Goal: Task Accomplishment & Management: Manage account settings

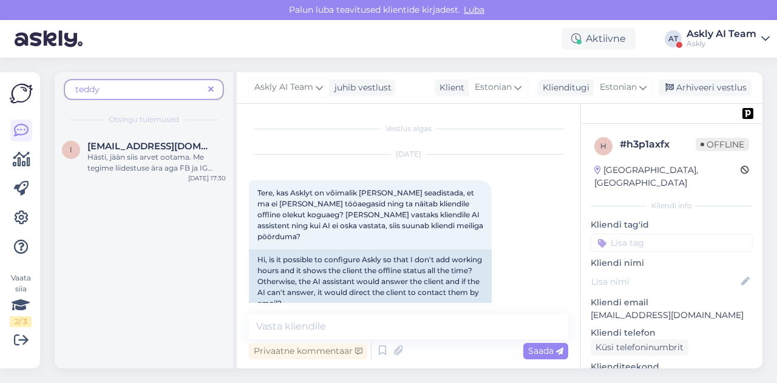
scroll to position [1609, 0]
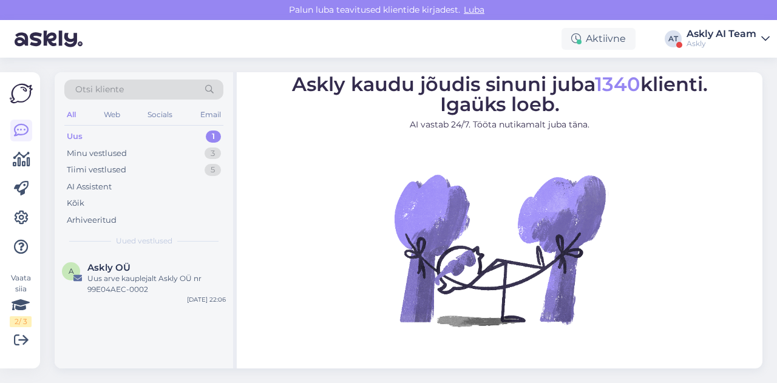
click at [716, 39] on div "Askly" at bounding box center [721, 44] width 70 height 10
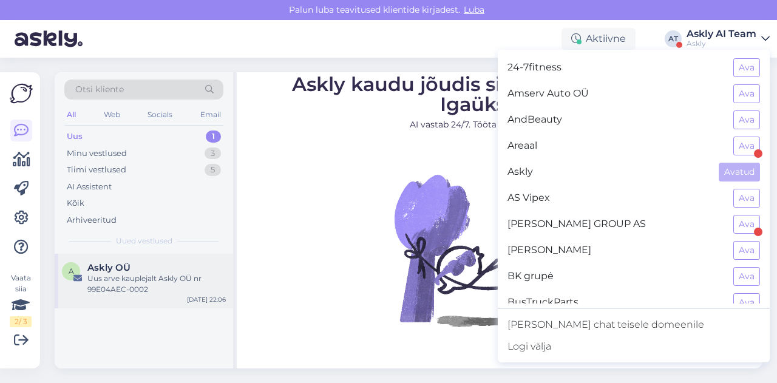
click at [132, 291] on div "Uus arve kauplejalt Askly OÜ nr 99E04AEC-0002" at bounding box center [156, 284] width 138 height 22
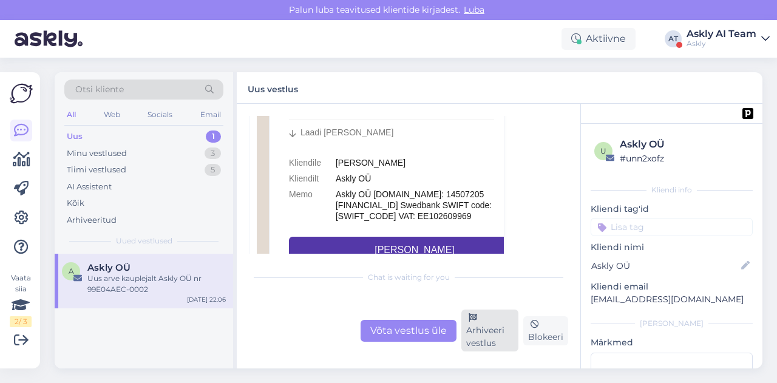
click at [472, 320] on icon at bounding box center [473, 318] width 8 height 8
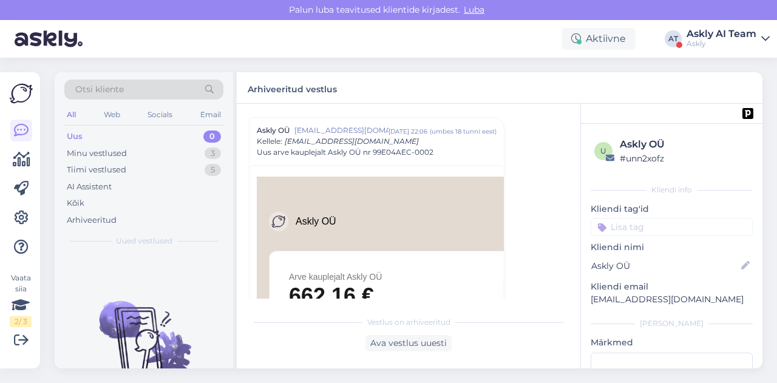
click at [728, 39] on div "Askly" at bounding box center [721, 44] width 70 height 10
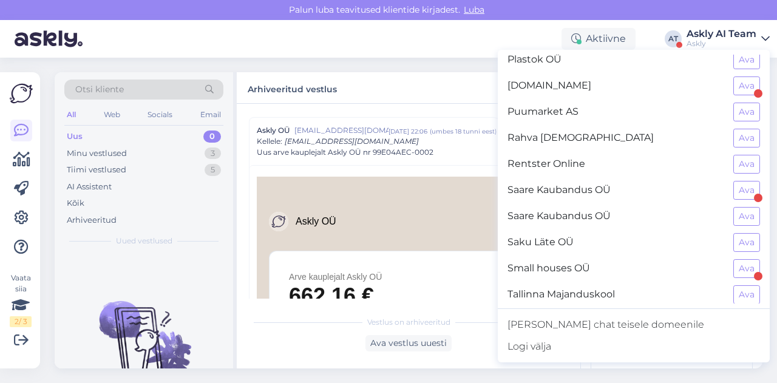
scroll to position [828, 0]
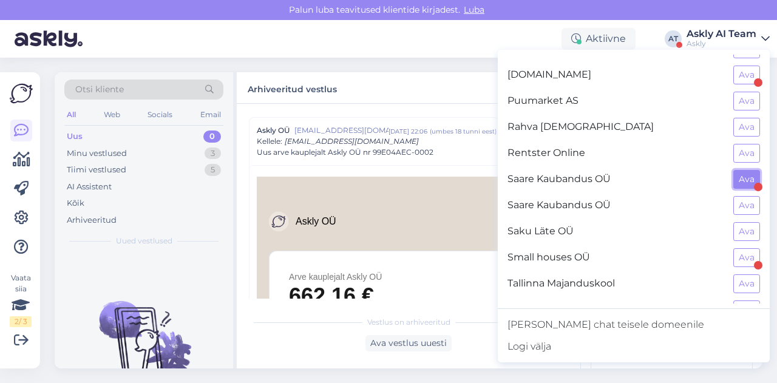
click at [737, 170] on button "Ava" at bounding box center [746, 179] width 27 height 19
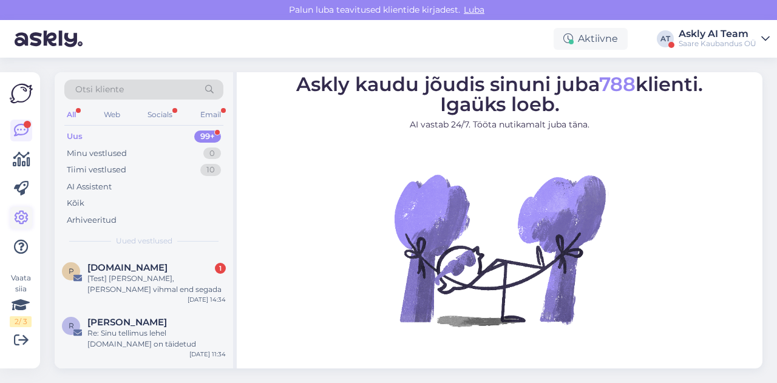
click at [21, 218] on icon at bounding box center [21, 218] width 15 height 15
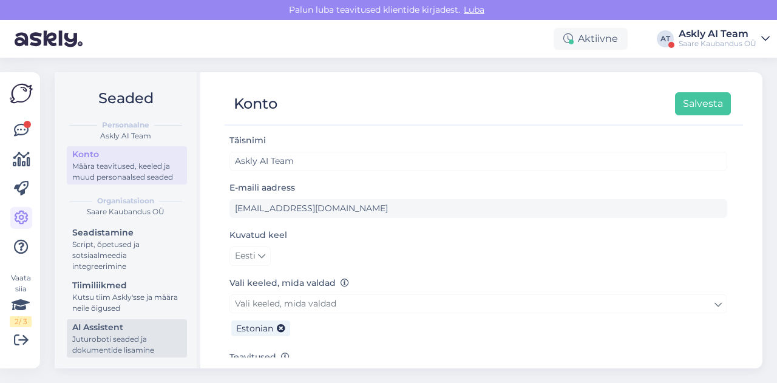
click at [101, 341] on div "Juturoboti seaded ja dokumentide lisamine" at bounding box center [126, 345] width 109 height 22
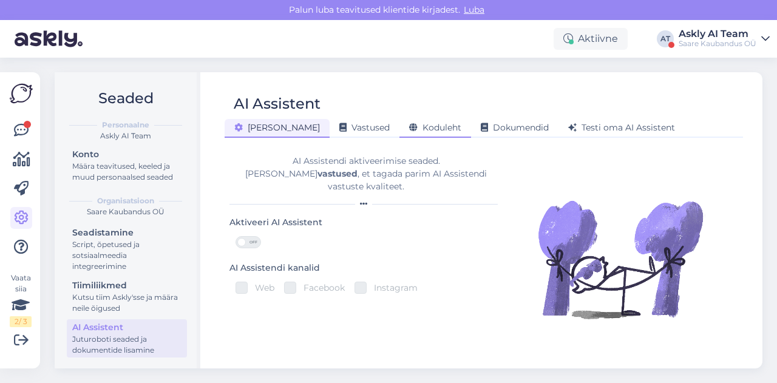
click at [409, 122] on span "Koduleht" at bounding box center [435, 127] width 52 height 11
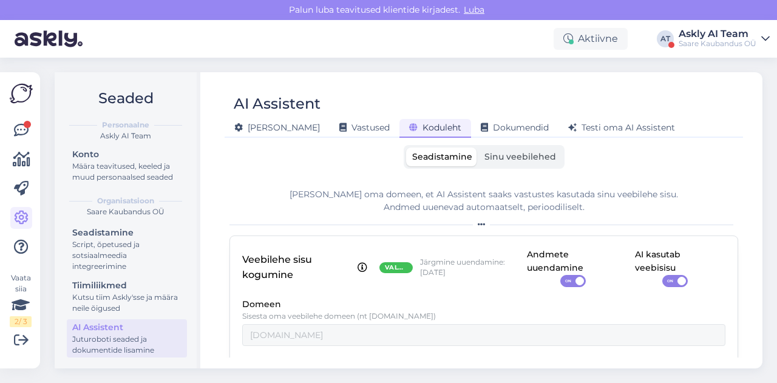
click at [533, 151] on span "Sinu veebilehed" at bounding box center [520, 156] width 72 height 11
click at [478, 147] on input "Sinu veebilehed" at bounding box center [478, 147] width 0 height 0
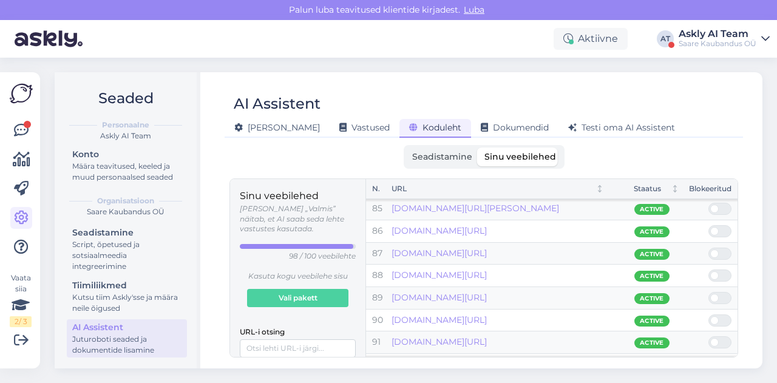
scroll to position [1859, 0]
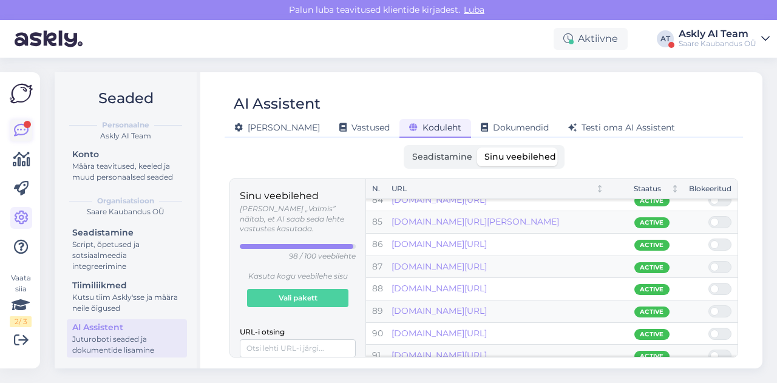
click at [20, 132] on icon at bounding box center [21, 130] width 15 height 15
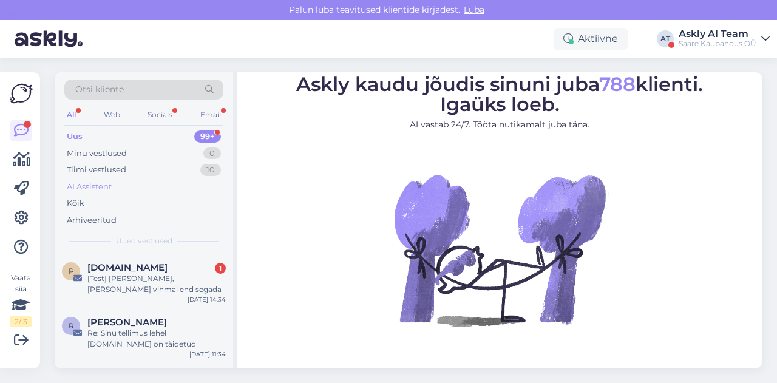
click at [89, 191] on div "AI Assistent" at bounding box center [89, 187] width 45 height 12
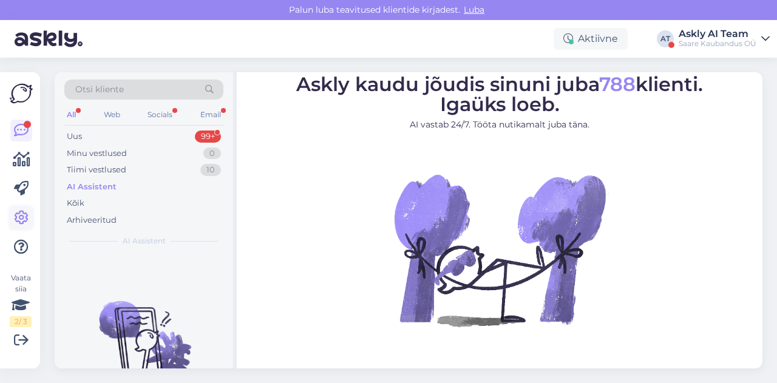
click at [25, 212] on icon at bounding box center [21, 218] width 15 height 15
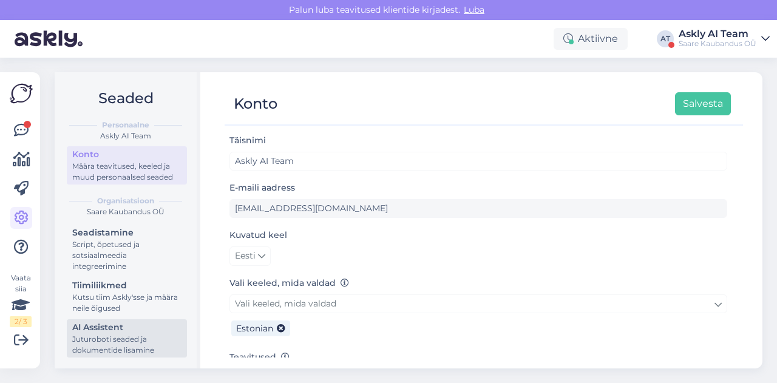
click at [98, 351] on div "Juturoboti seaded ja dokumentide lisamine" at bounding box center [126, 345] width 109 height 22
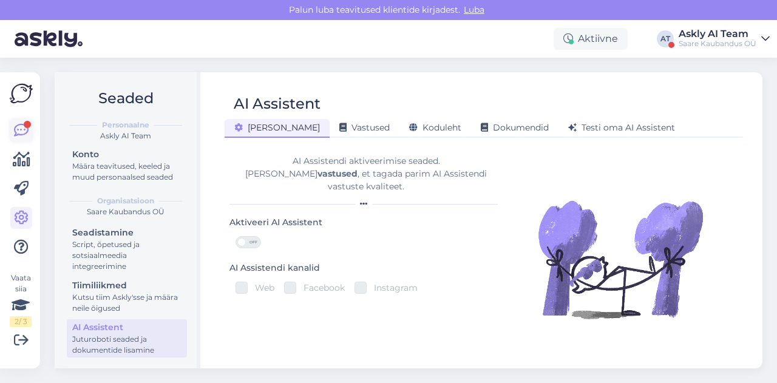
click at [16, 135] on icon at bounding box center [21, 130] width 15 height 15
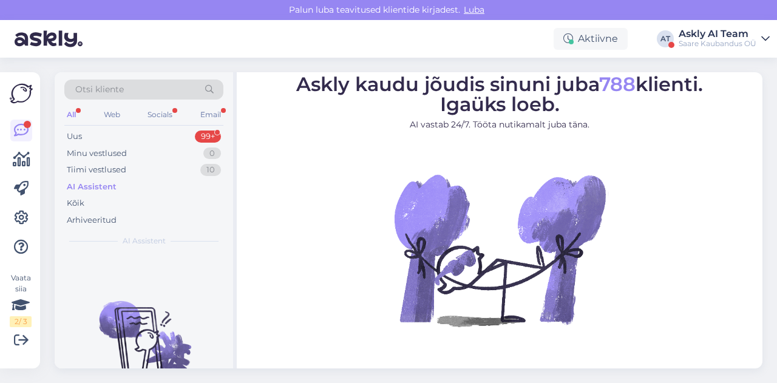
click at [97, 189] on div "AI Assistent" at bounding box center [92, 187] width 50 height 12
click at [105, 133] on div "Uus 99+" at bounding box center [143, 136] width 159 height 17
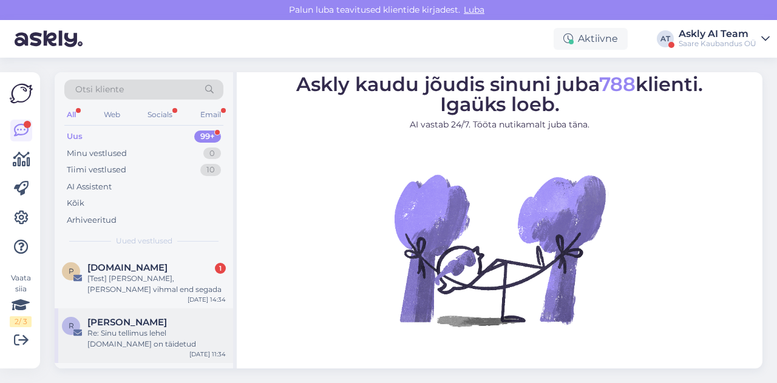
click at [121, 338] on div "Re: Sinu tellimus lehel plussriided.ee on täidetud" at bounding box center [156, 339] width 138 height 22
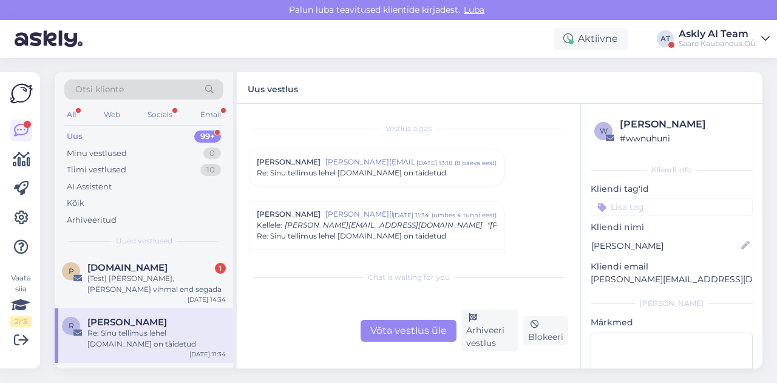
scroll to position [33, 0]
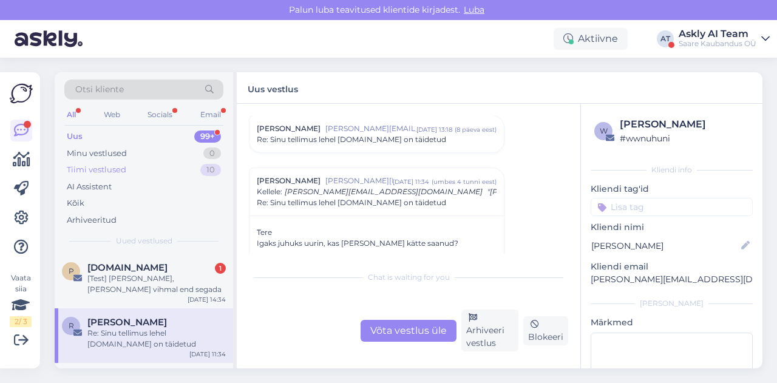
click at [98, 169] on div "Tiimi vestlused" at bounding box center [96, 170] width 59 height 12
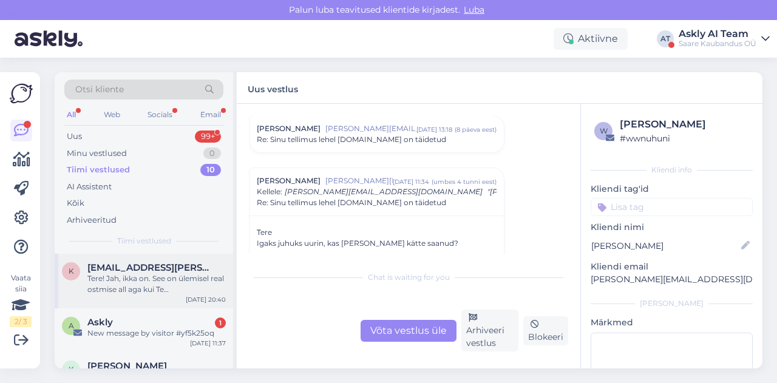
click at [132, 279] on div "Tere! Jah, ikka on. See on ülemisel real ostmise all aga kui Te enda mõõte teat…" at bounding box center [156, 284] width 138 height 22
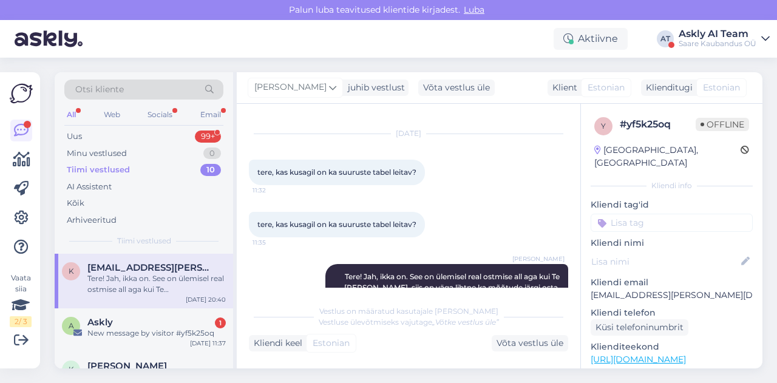
scroll to position [79, 0]
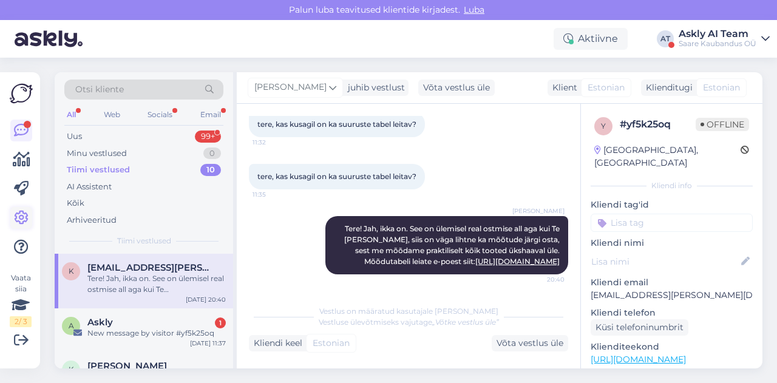
click at [21, 218] on icon at bounding box center [21, 218] width 15 height 15
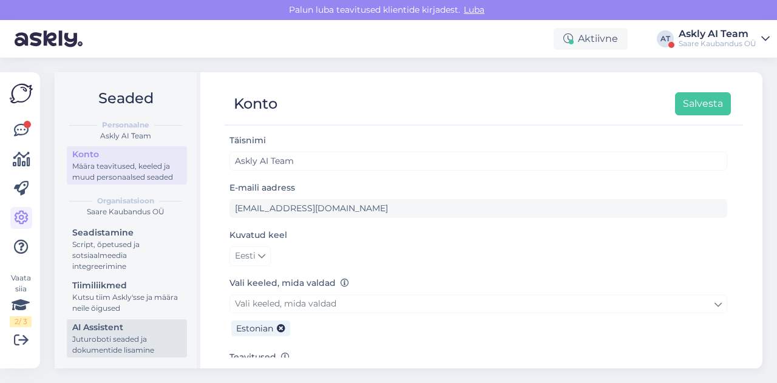
click at [106, 353] on div "Juturoboti seaded ja dokumentide lisamine" at bounding box center [126, 345] width 109 height 22
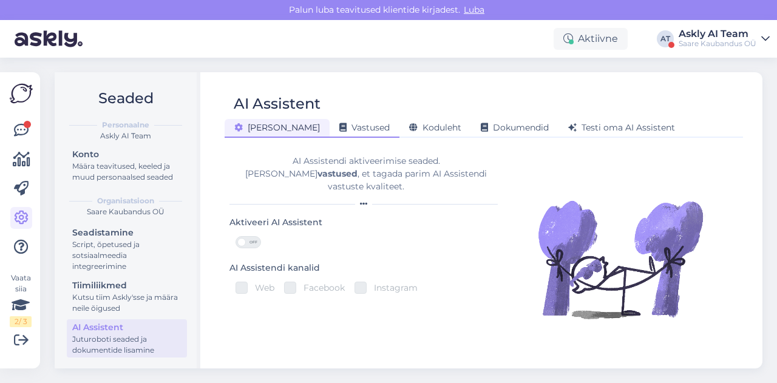
click at [339, 128] on span "Vastused" at bounding box center [364, 127] width 50 height 11
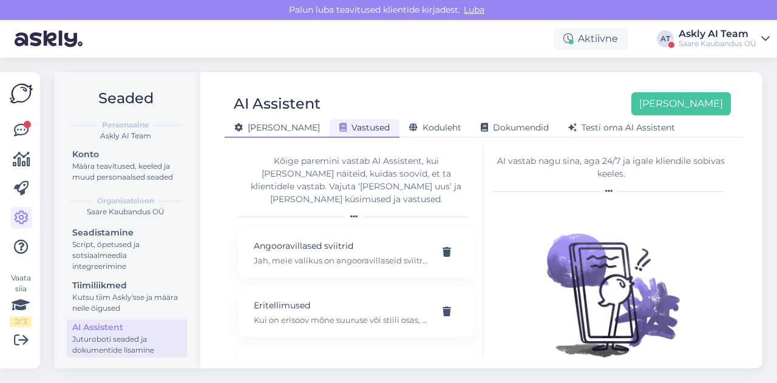
click at [253, 129] on span "Üldine" at bounding box center [277, 127] width 86 height 11
